Goal: Find specific page/section

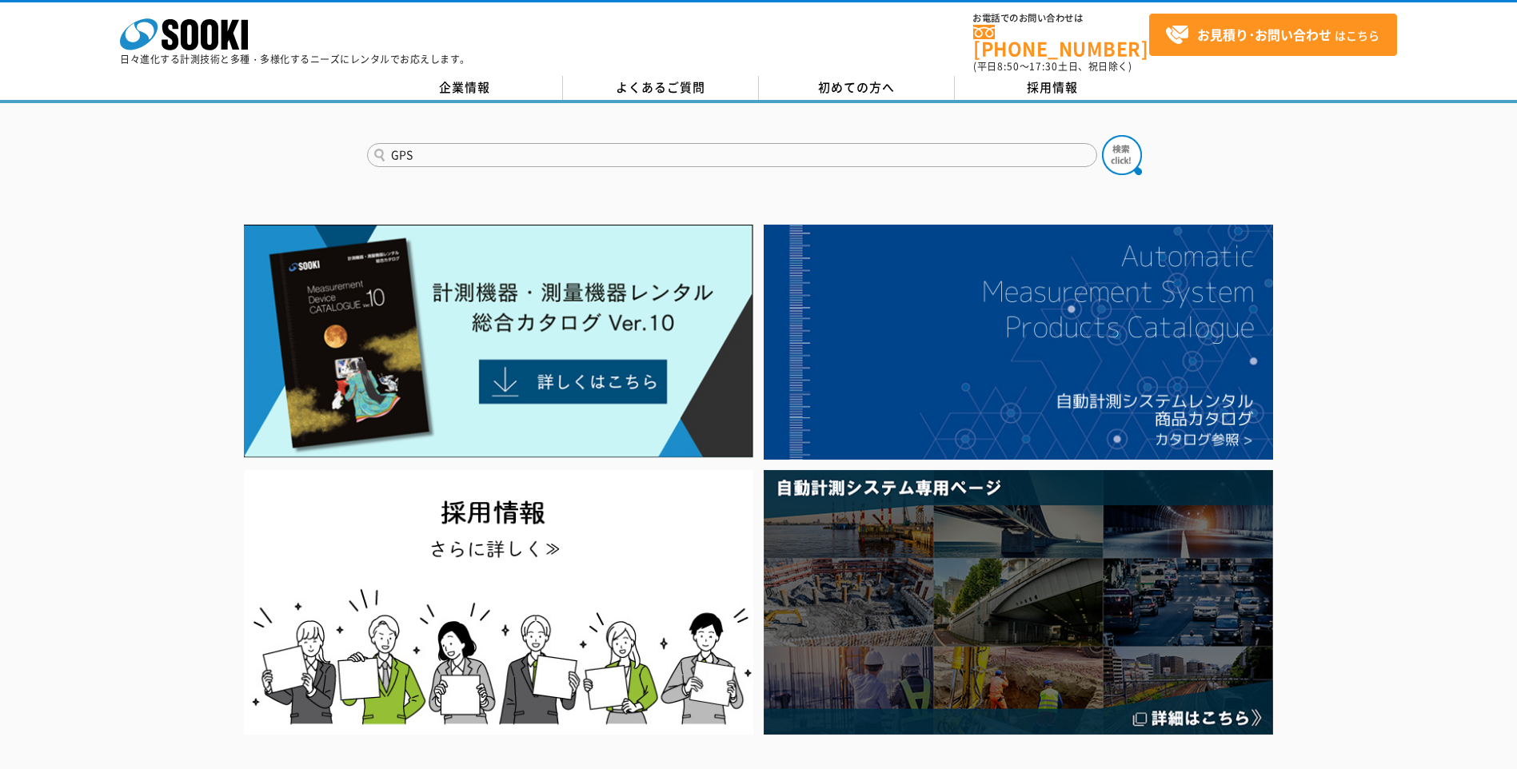
type input "GPS"
click at [1102, 135] on button at bounding box center [1122, 155] width 40 height 40
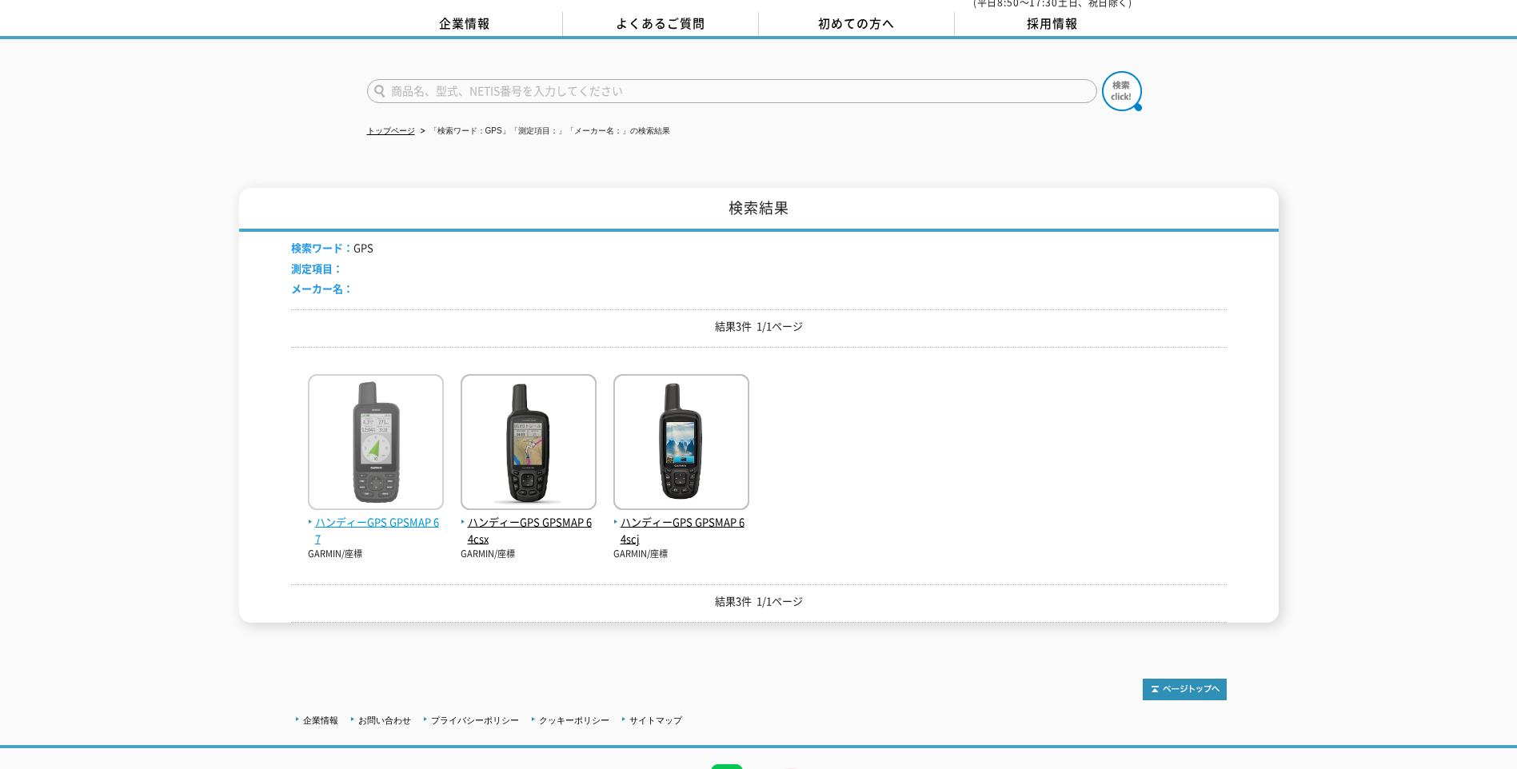
scroll to position [143, 0]
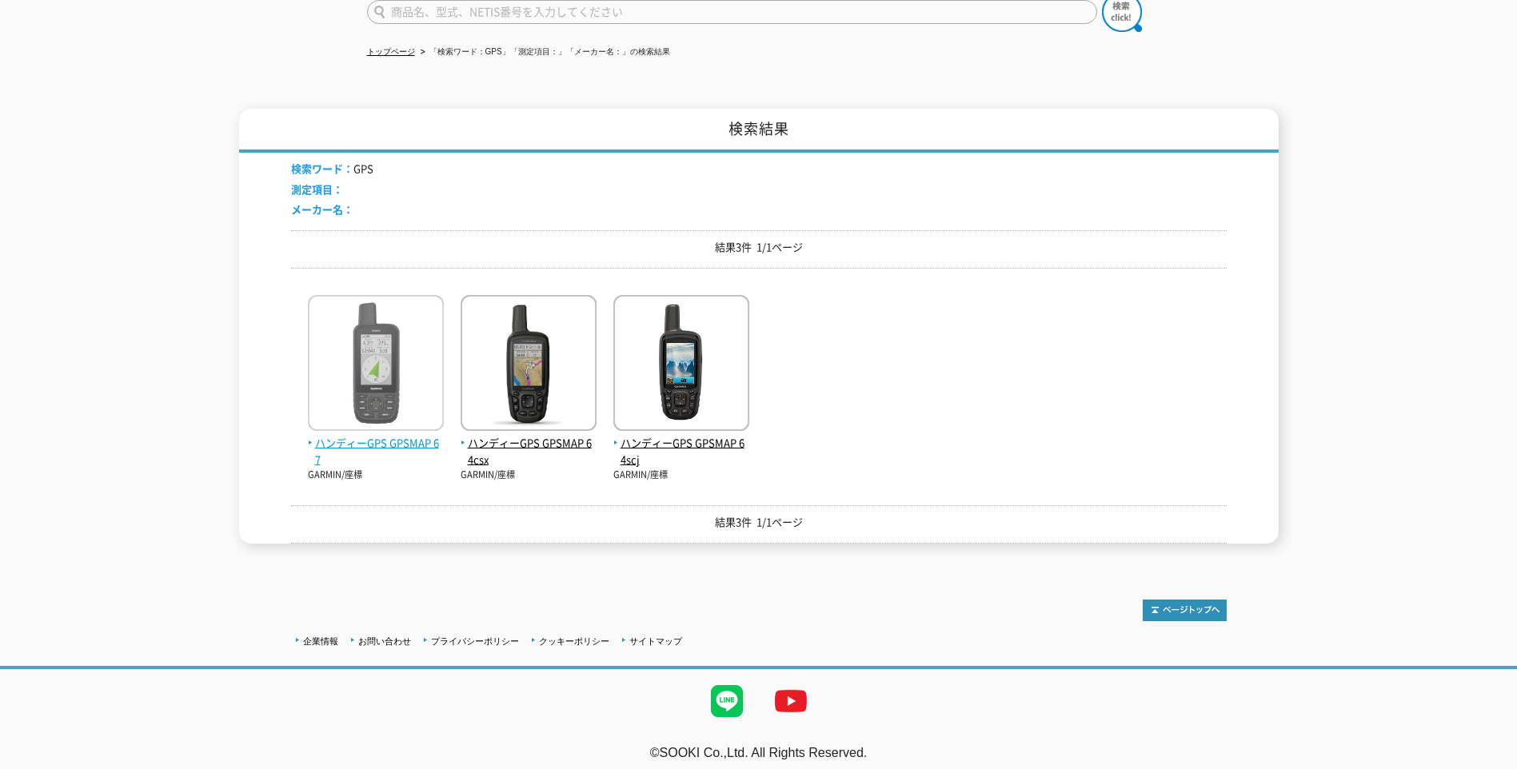
click at [402, 414] on img at bounding box center [376, 365] width 136 height 140
click at [340, 435] on span "ハンディーGPS GPSMAP 67" at bounding box center [376, 452] width 136 height 34
